Goal: Task Accomplishment & Management: Use online tool/utility

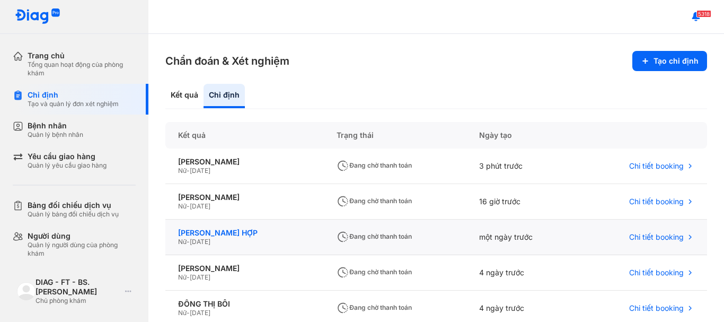
scroll to position [46, 0]
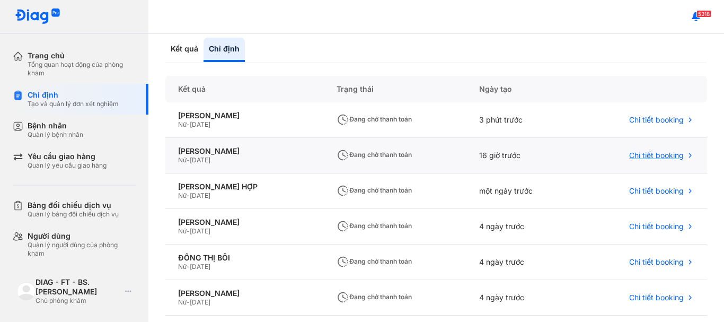
click at [652, 153] on span "Chi tiết booking" at bounding box center [656, 155] width 55 height 10
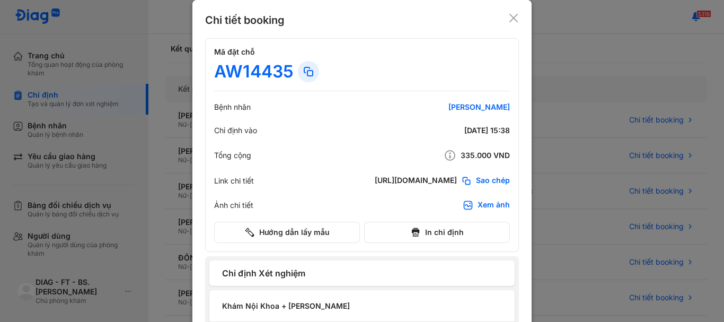
click at [508, 17] on icon at bounding box center [513, 18] width 11 height 11
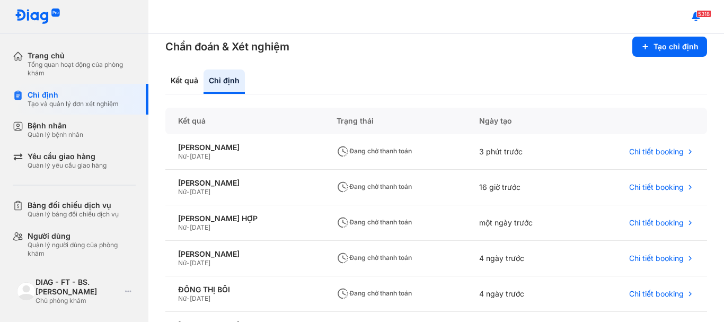
scroll to position [0, 0]
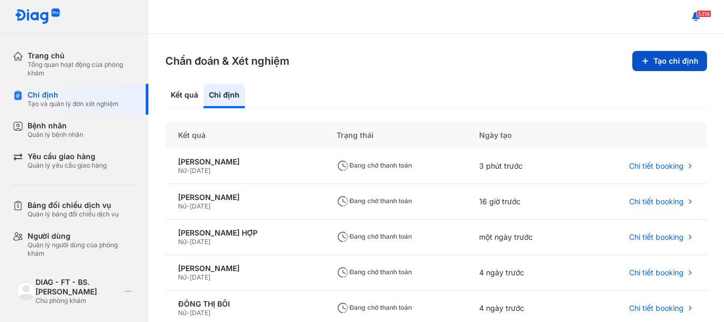
click at [663, 61] on button "Tạo chỉ định" at bounding box center [669, 61] width 75 height 20
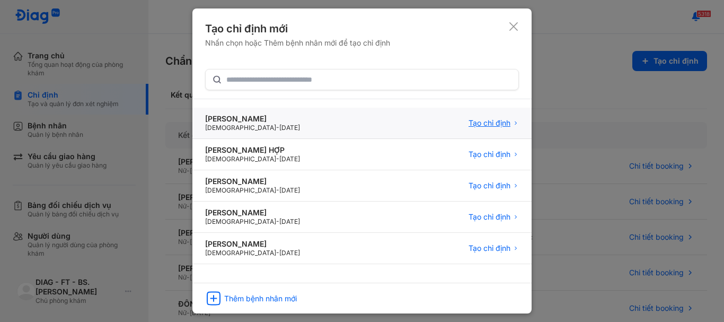
click at [494, 126] on span "Tạo chỉ định" at bounding box center [489, 123] width 42 height 10
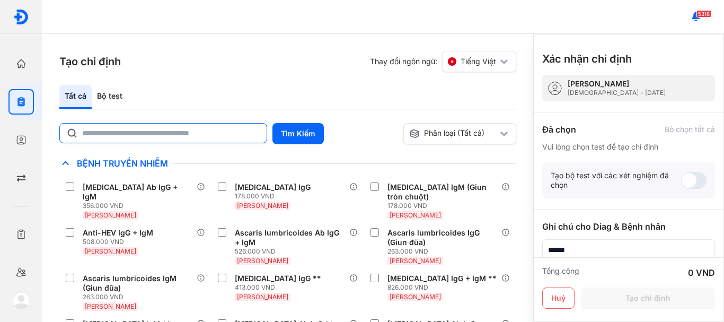
click at [167, 135] on input "text" at bounding box center [171, 132] width 178 height 19
type input "*******"
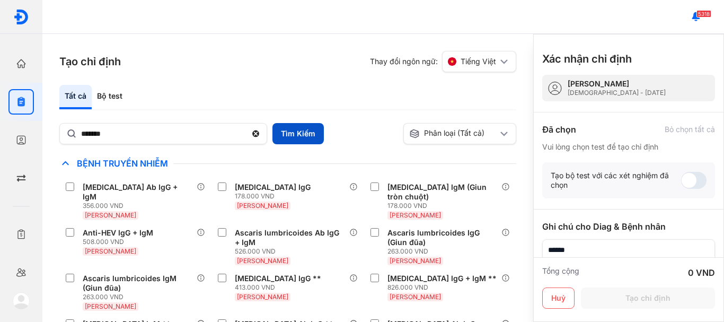
click at [281, 135] on button "Tìm Kiếm" at bounding box center [297, 133] width 51 height 21
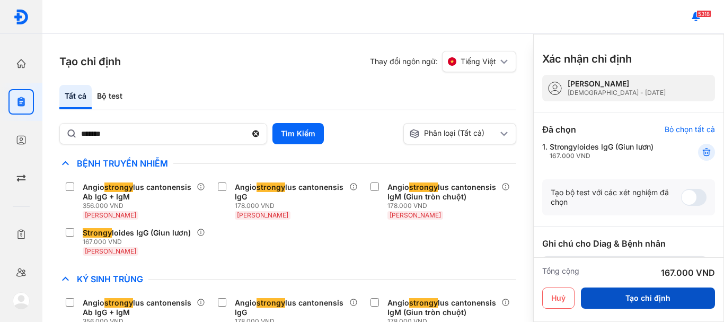
click at [623, 294] on button "Tạo chỉ định" at bounding box center [648, 297] width 134 height 21
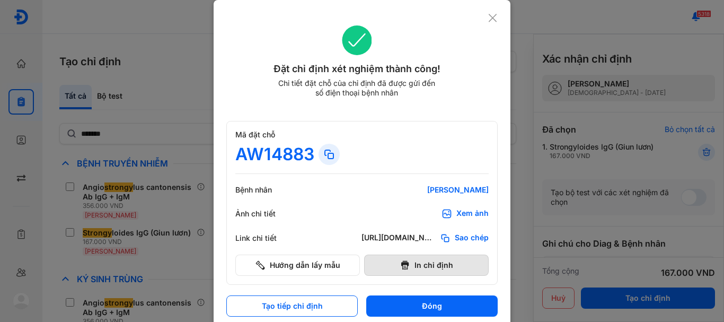
click at [444, 271] on button "In chỉ định" at bounding box center [426, 264] width 124 height 21
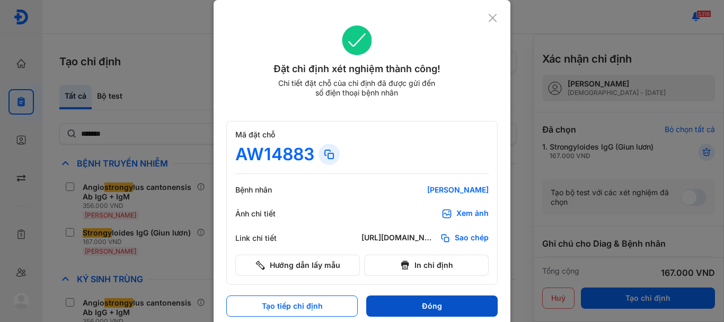
click at [452, 309] on button "Đóng" at bounding box center [431, 305] width 131 height 21
